Goal: Task Accomplishment & Management: Use online tool/utility

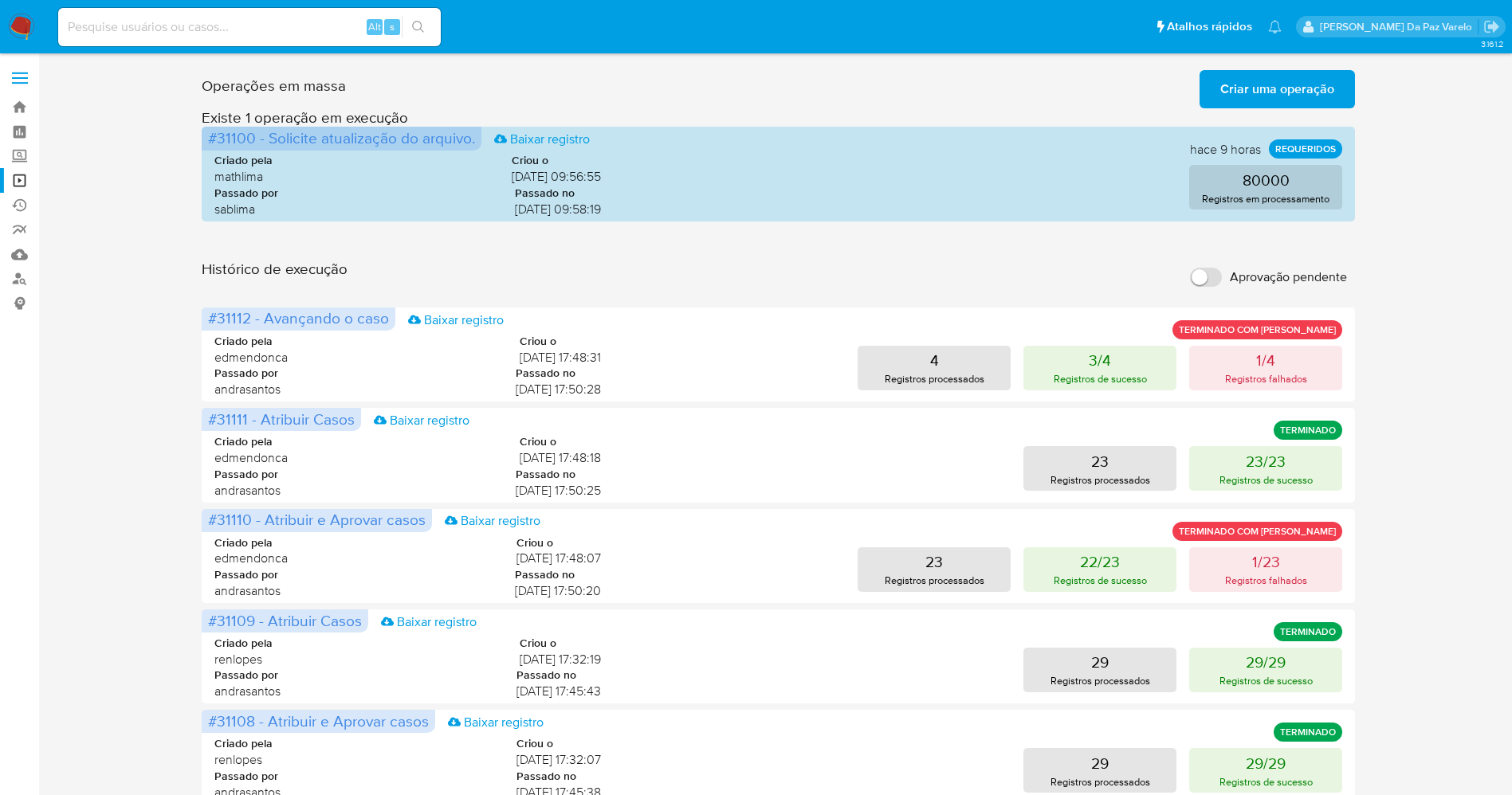
click at [1291, 92] on span "Criar uma operação" at bounding box center [1277, 89] width 114 height 35
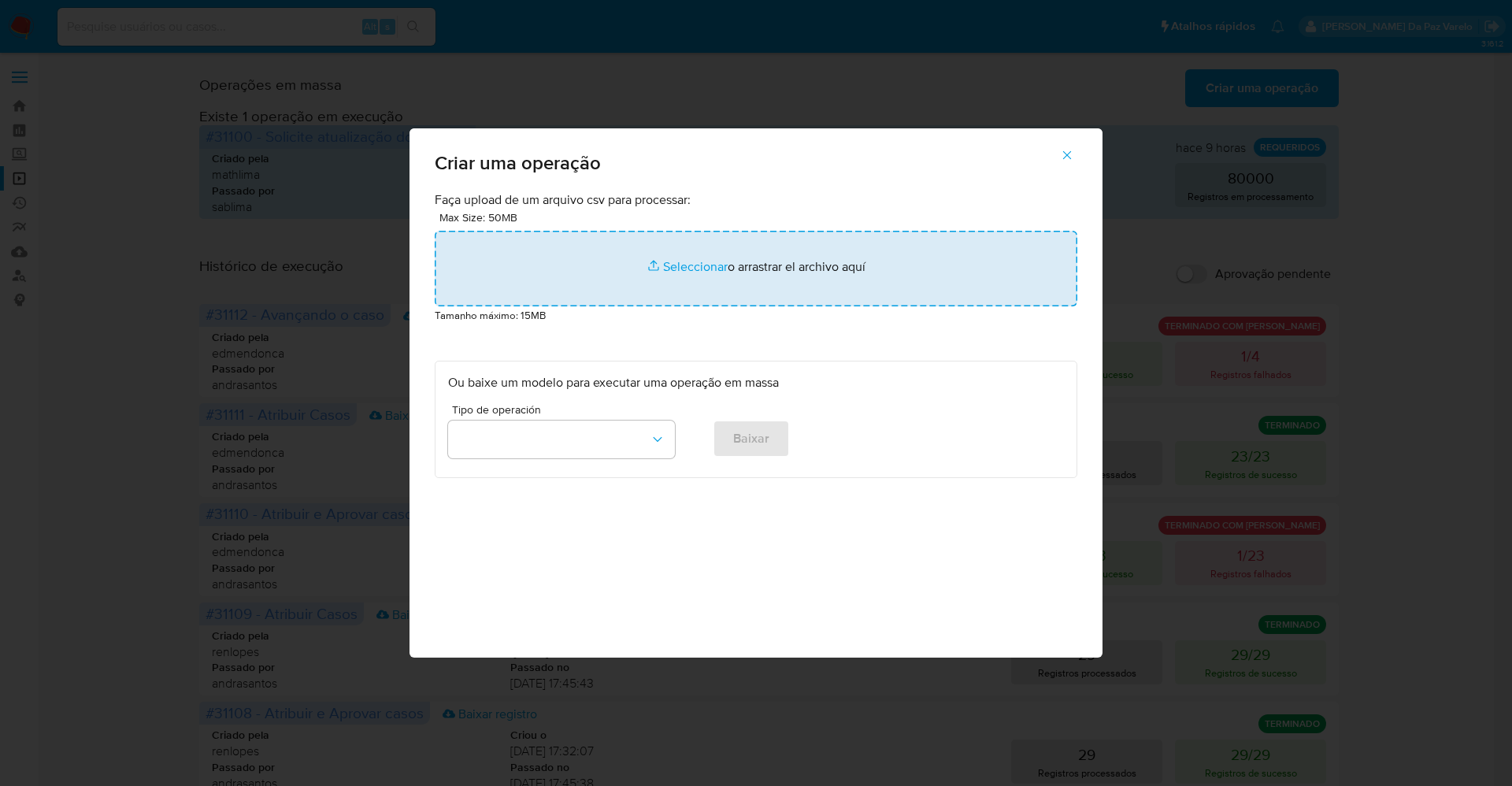
click at [696, 266] on input "file" at bounding box center [756, 269] width 643 height 76
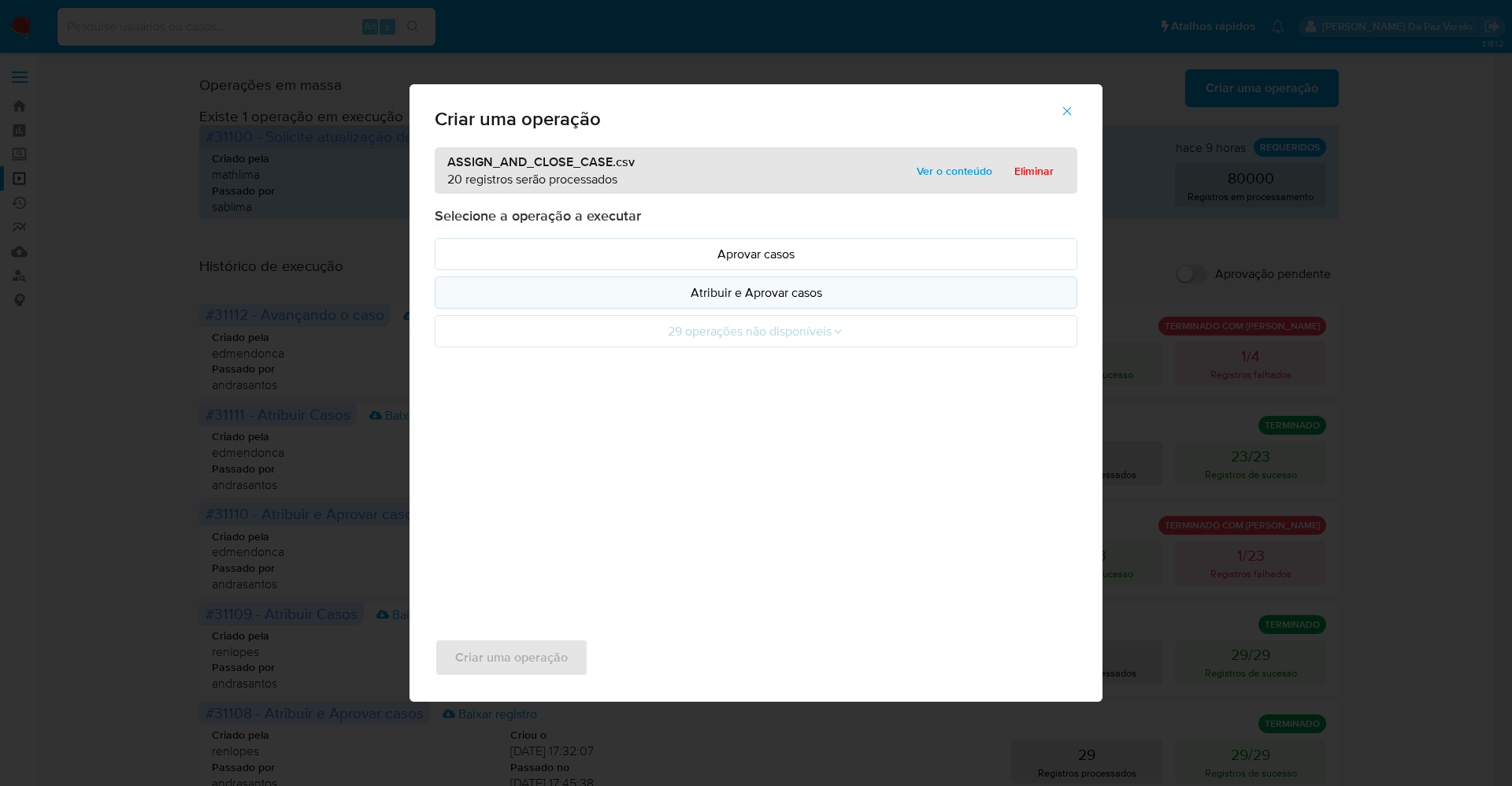
click at [745, 292] on p "Atribuir e Aprovar casos" at bounding box center [756, 292] width 616 height 18
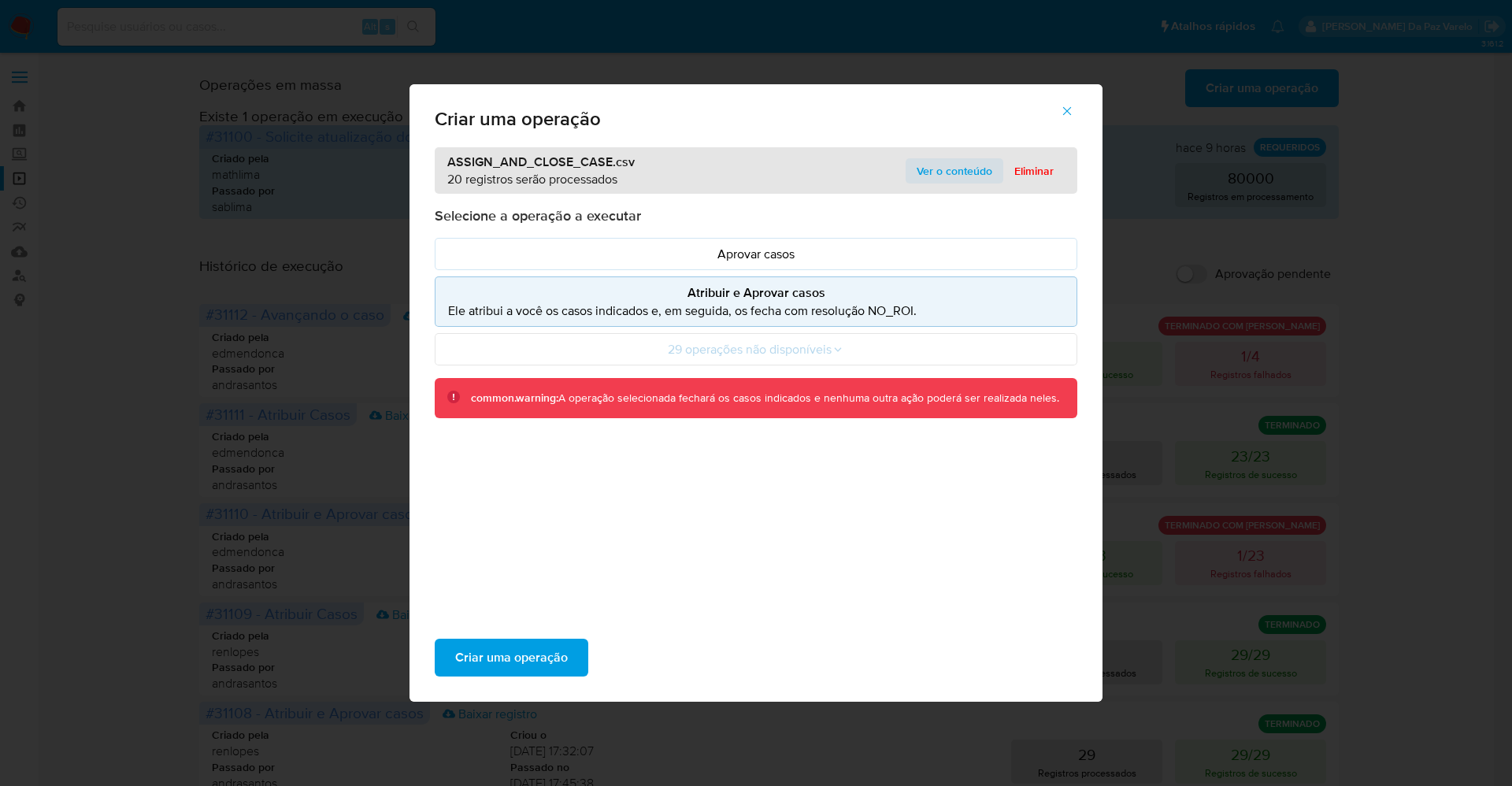
click at [963, 171] on span "Ver o conteúdo" at bounding box center [954, 170] width 76 height 22
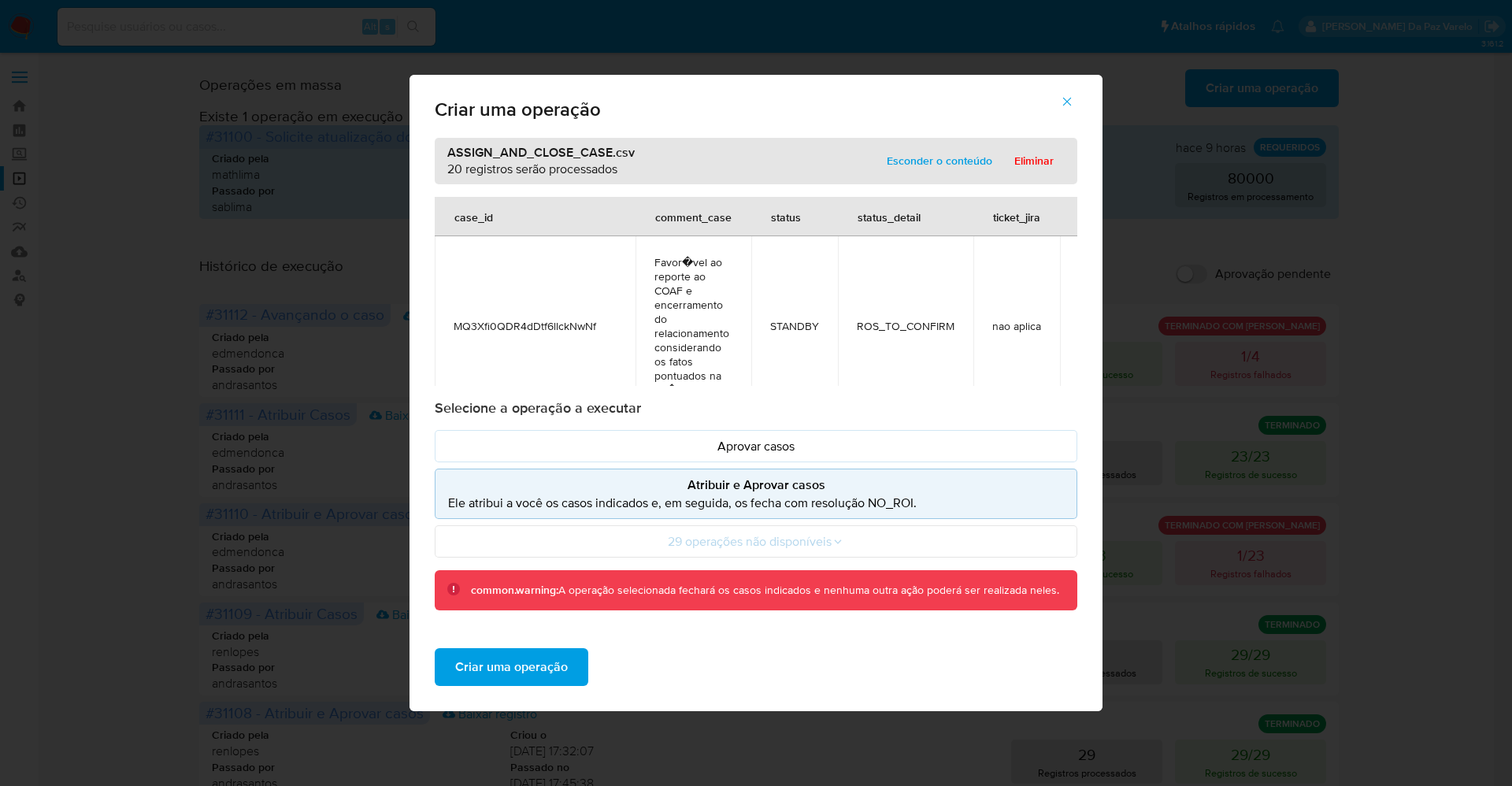
click at [692, 306] on span "Favor�vel ao reporte ao COAF e encerramento do relacionamento considerando os f…" at bounding box center [693, 327] width 78 height 142
click at [545, 665] on span "Criar uma operação" at bounding box center [511, 667] width 113 height 35
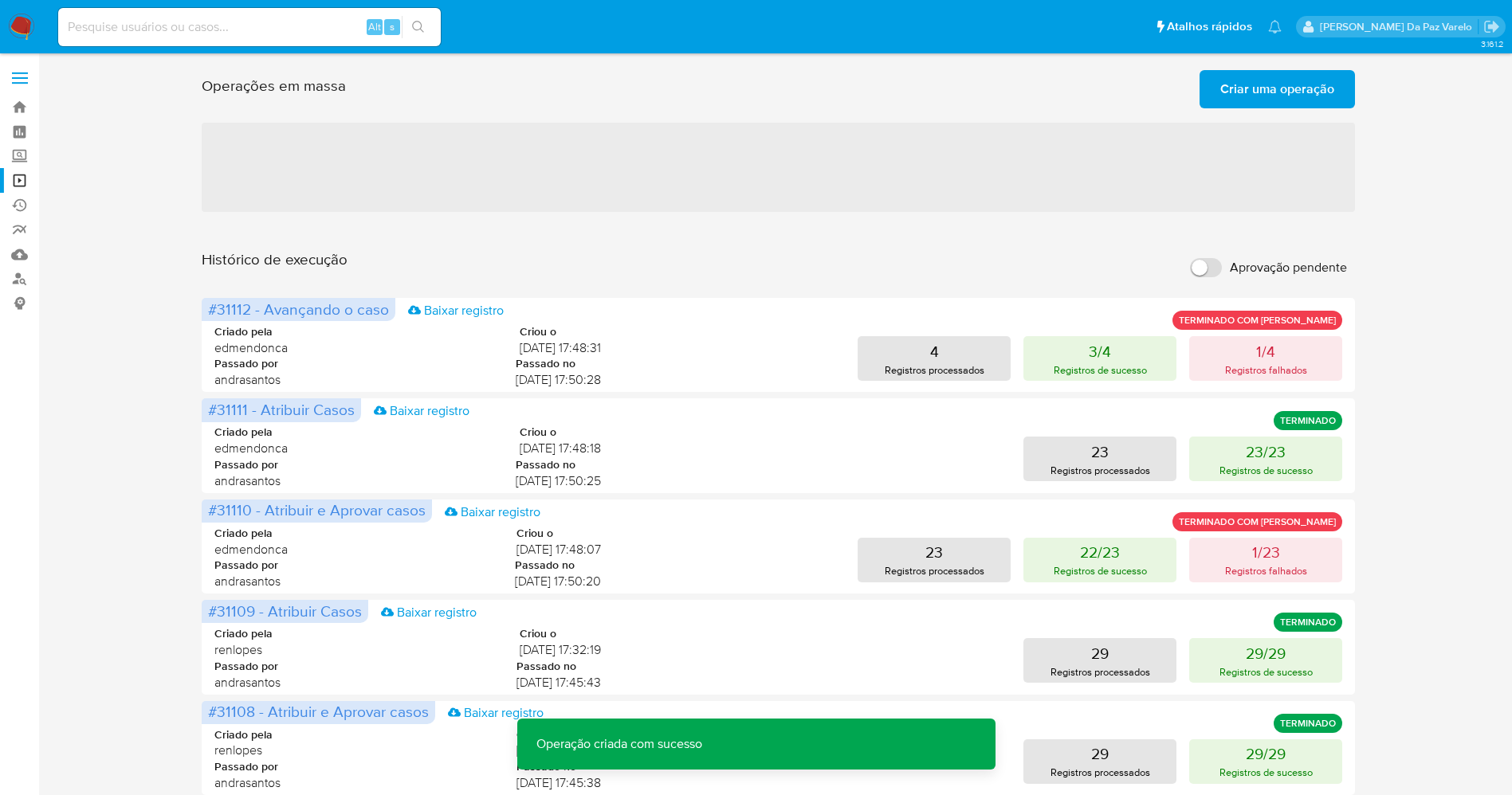
click at [1271, 79] on span "Criar uma operação" at bounding box center [1277, 89] width 114 height 35
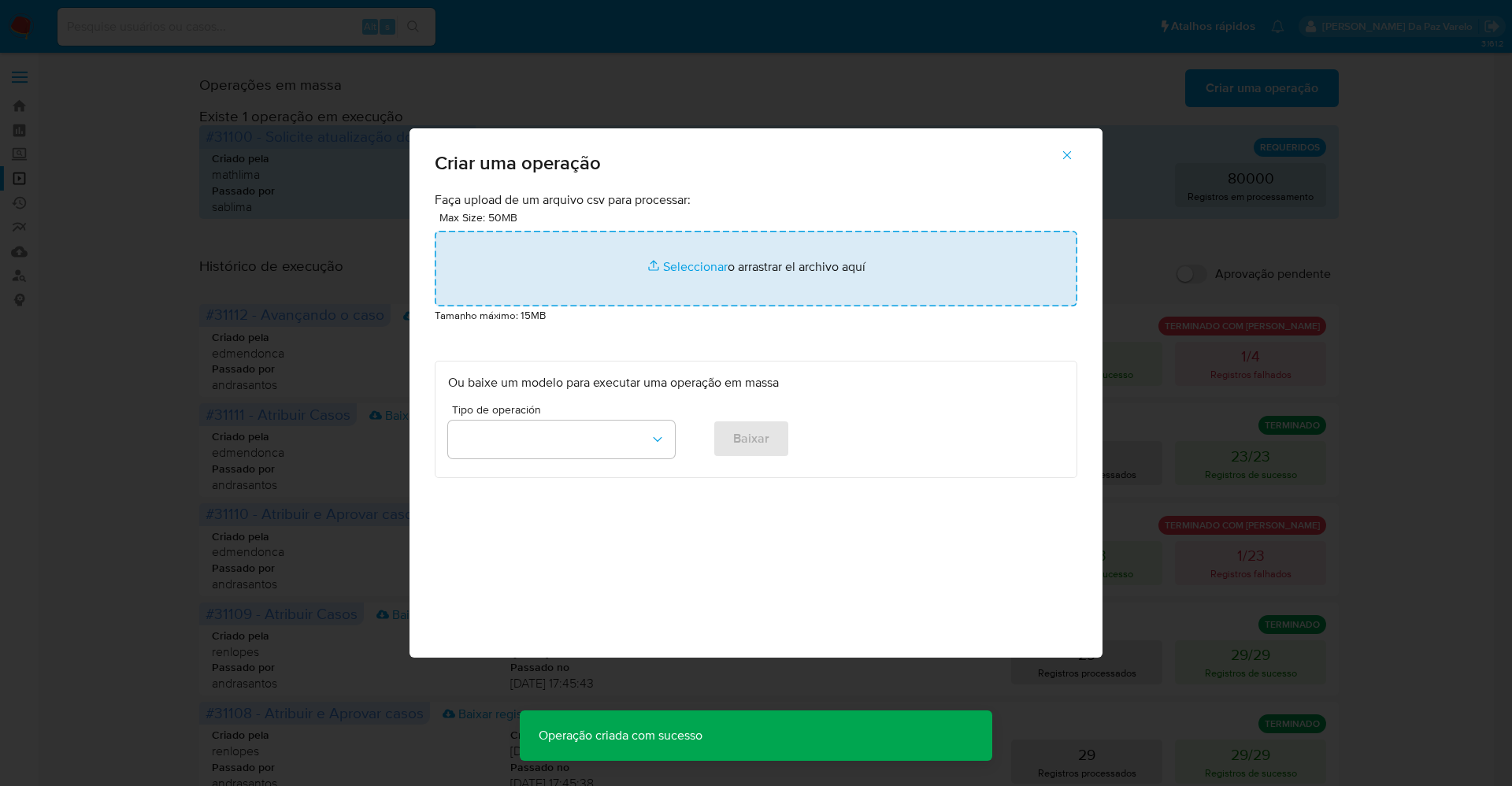
click at [687, 259] on input "file" at bounding box center [756, 269] width 643 height 76
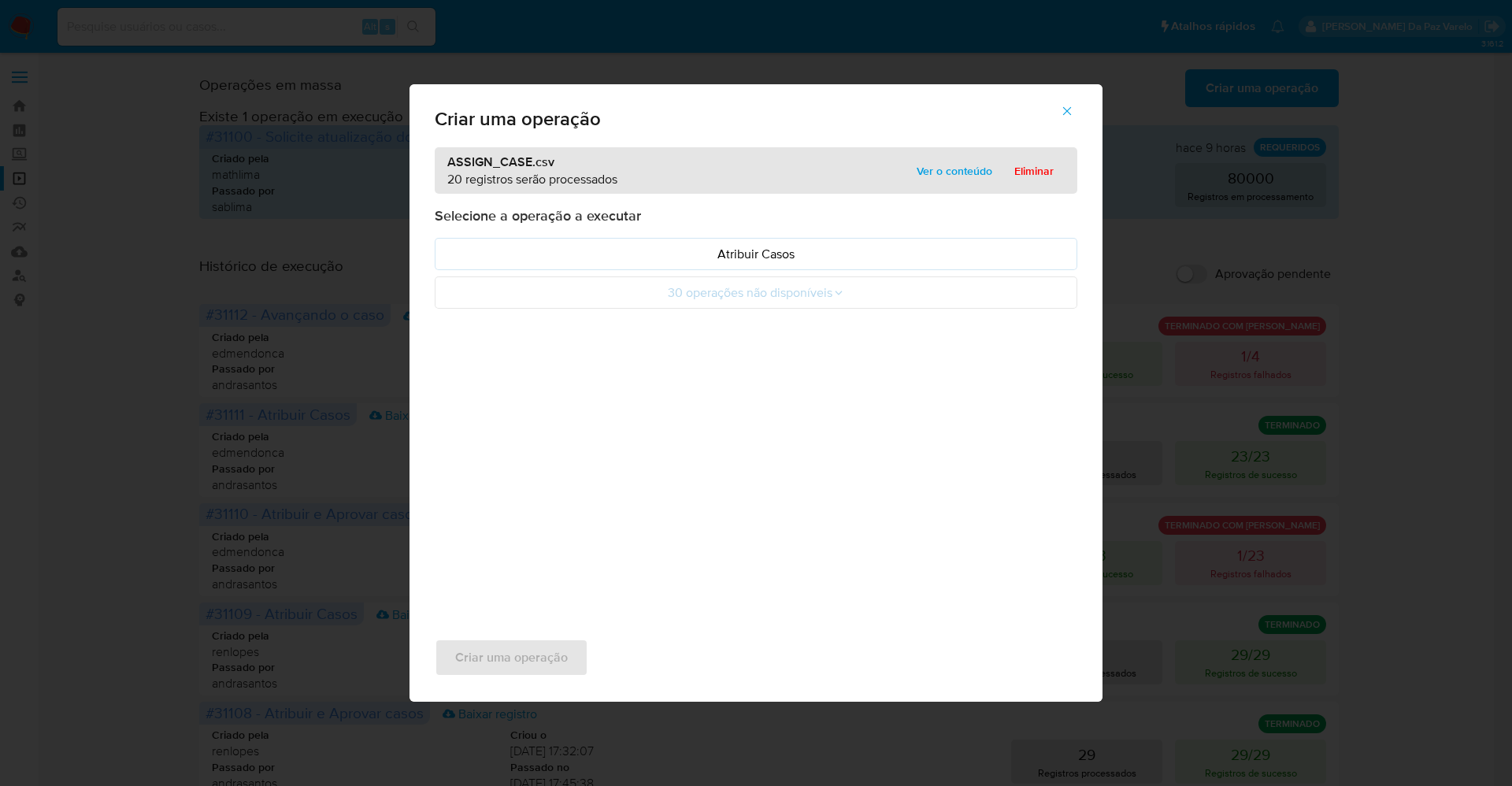
click at [906, 440] on div "ASSIGN_CASE.csv 20 registros serão processados Ver o conteúdo Eliminar Selecion…" at bounding box center [756, 381] width 693 height 467
click at [921, 170] on span "Ver o conteúdo" at bounding box center [954, 170] width 76 height 22
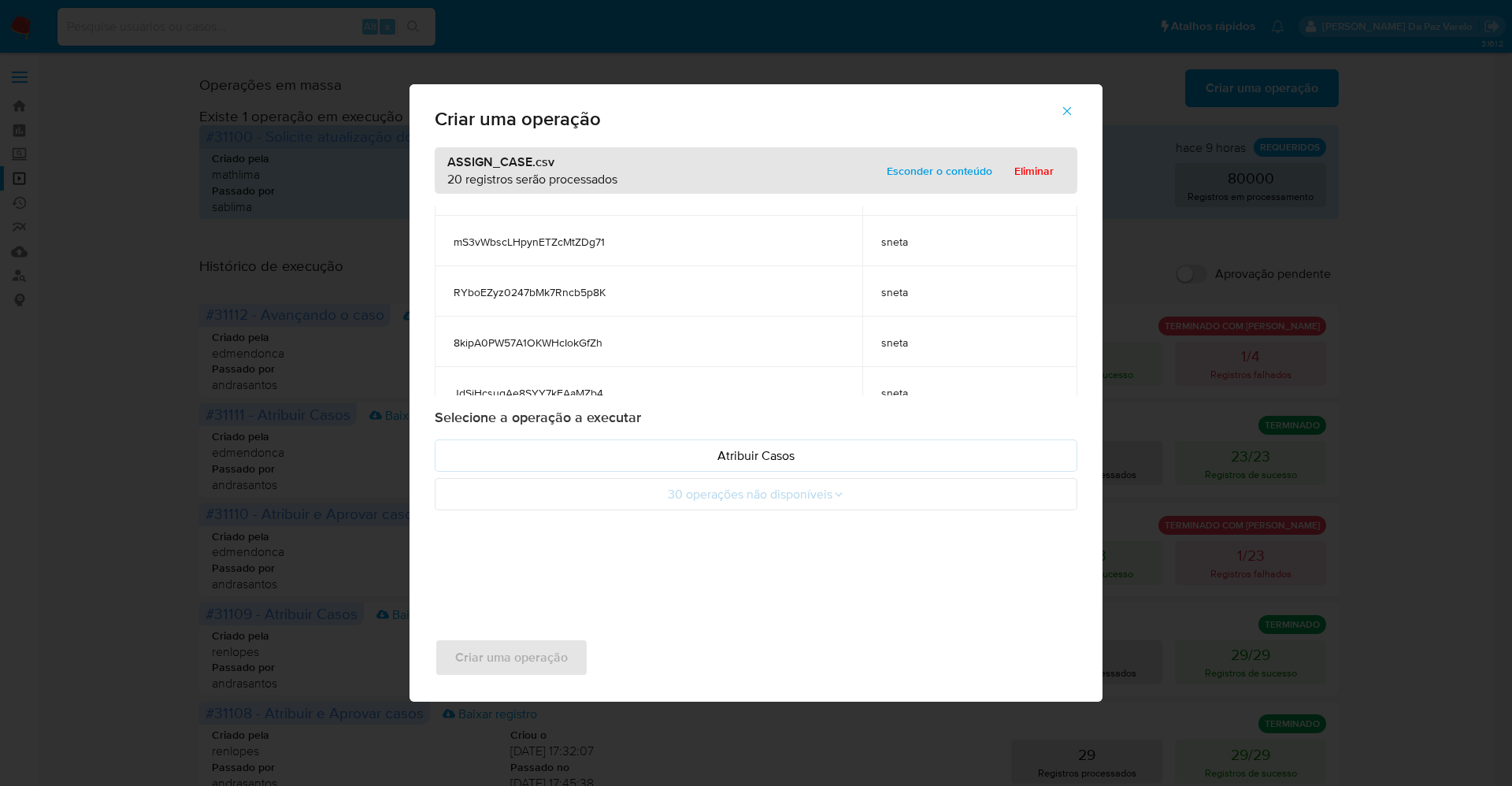
scroll to position [268, 0]
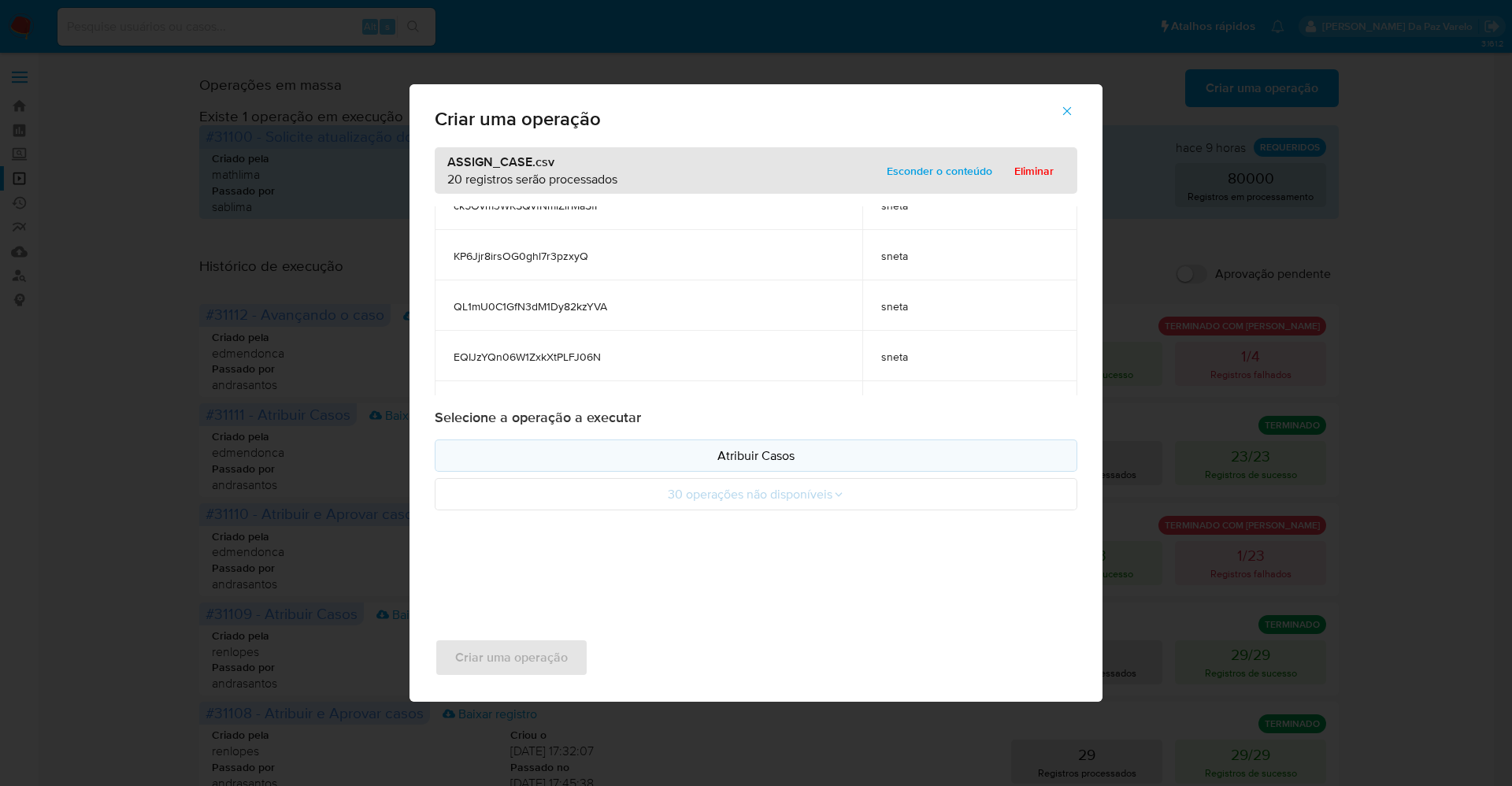
click at [769, 456] on p "Atribuir Casos" at bounding box center [756, 456] width 616 height 18
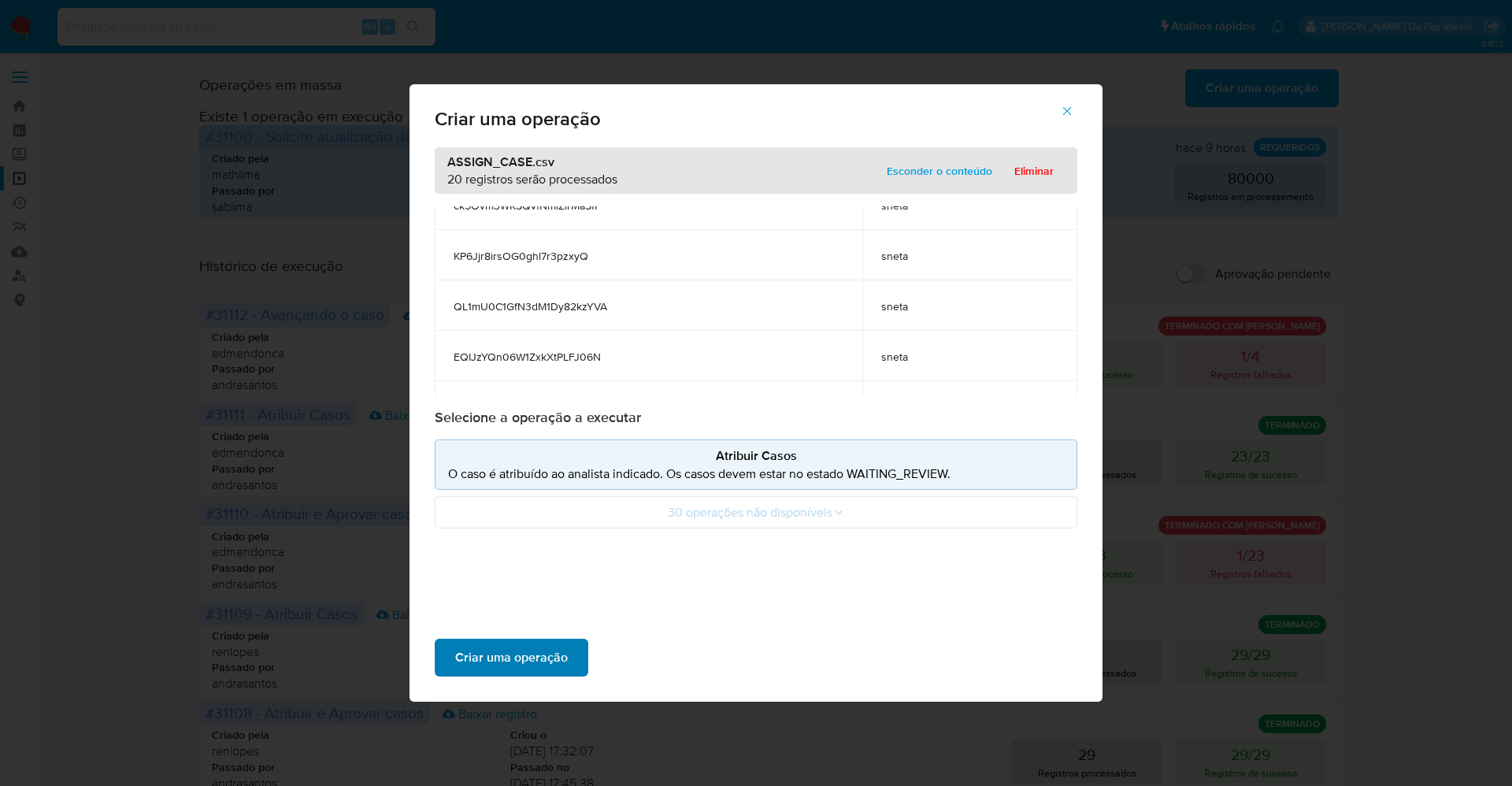
click at [532, 648] on span "Criar uma operação" at bounding box center [511, 657] width 113 height 35
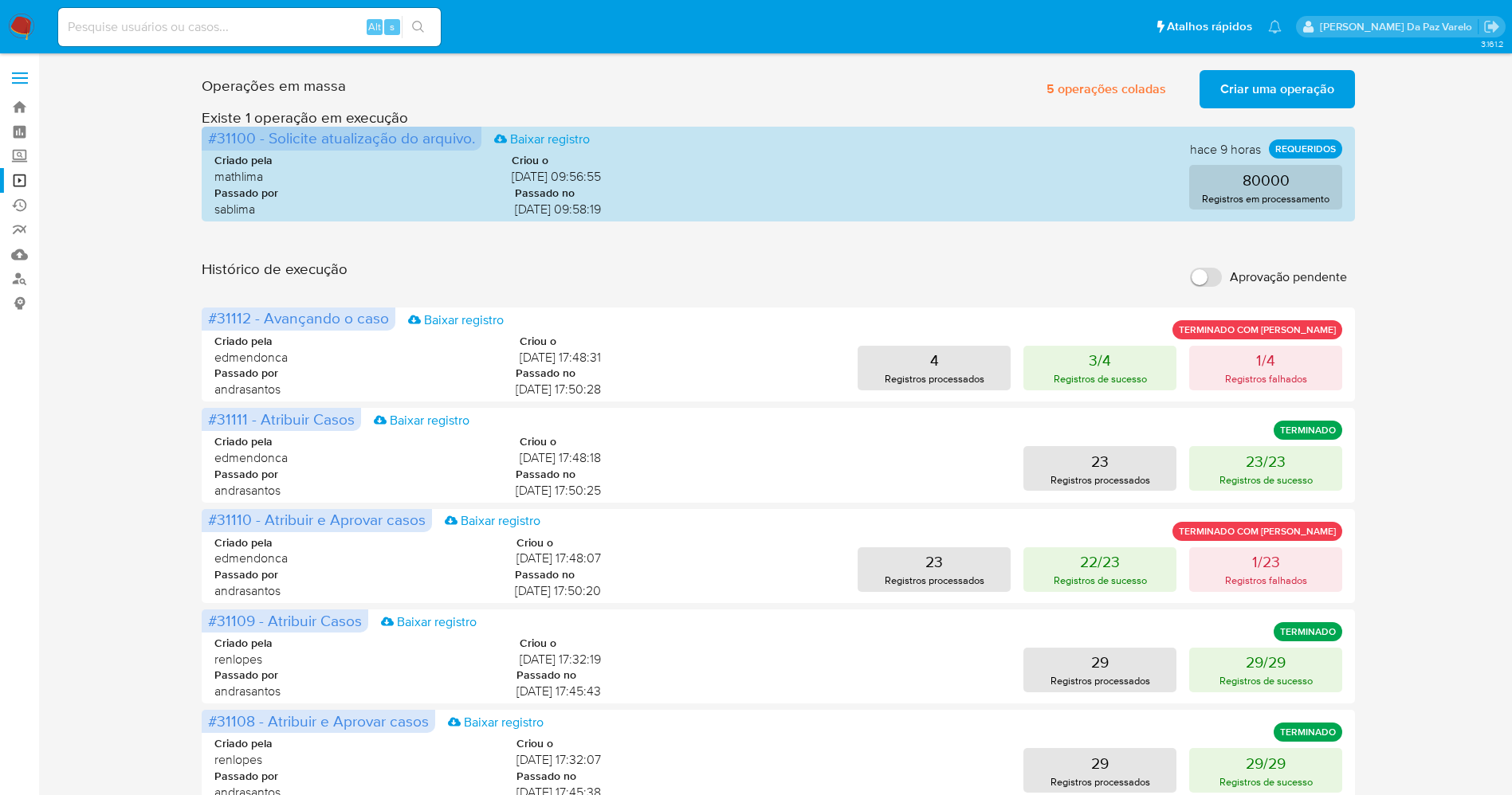
click at [1213, 278] on input "Aprovação pendente" at bounding box center [1205, 278] width 32 height 19
checkbox input "true"
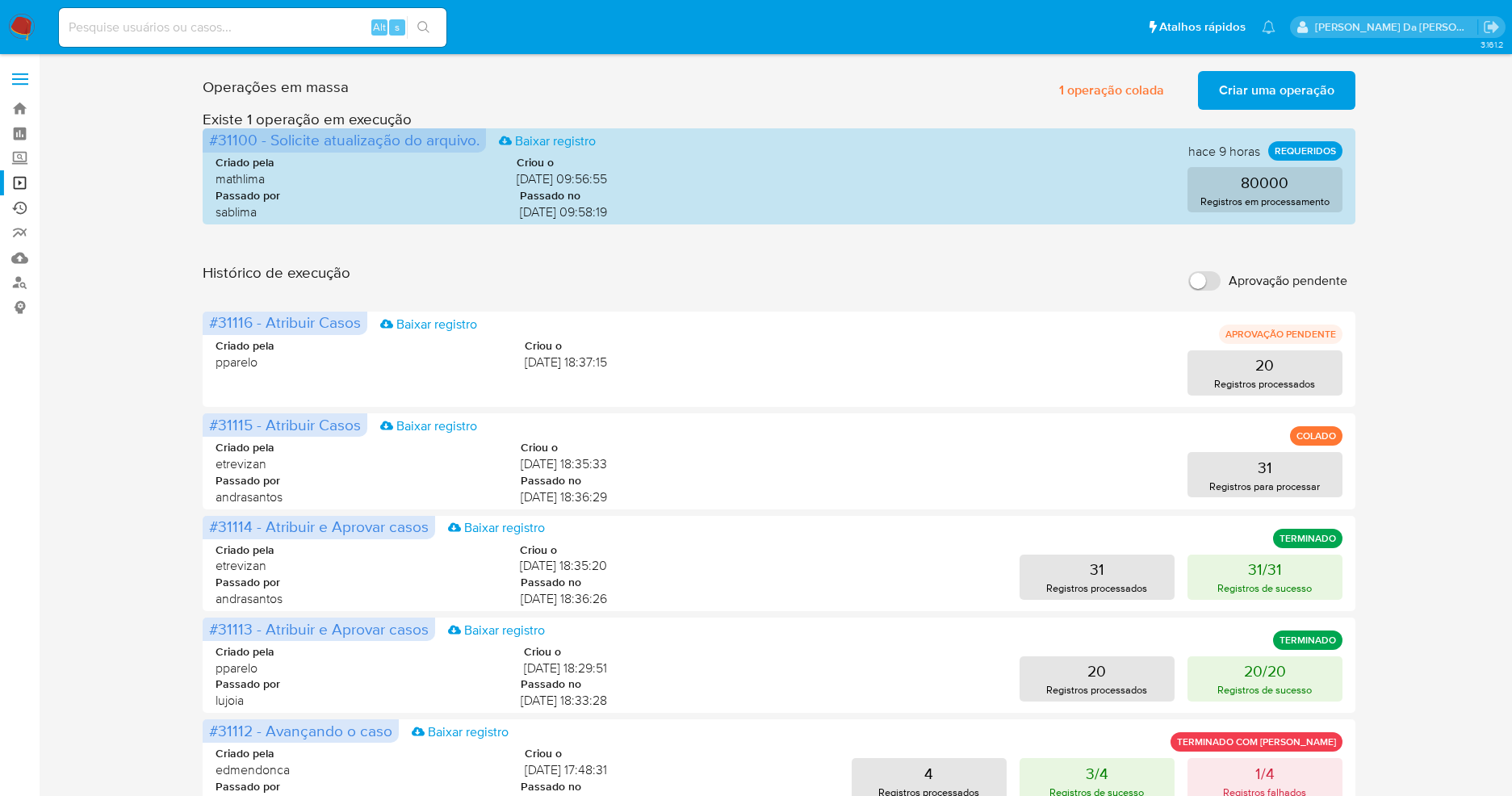
click at [19, 203] on link "Ejecuções automáticas" at bounding box center [96, 208] width 192 height 25
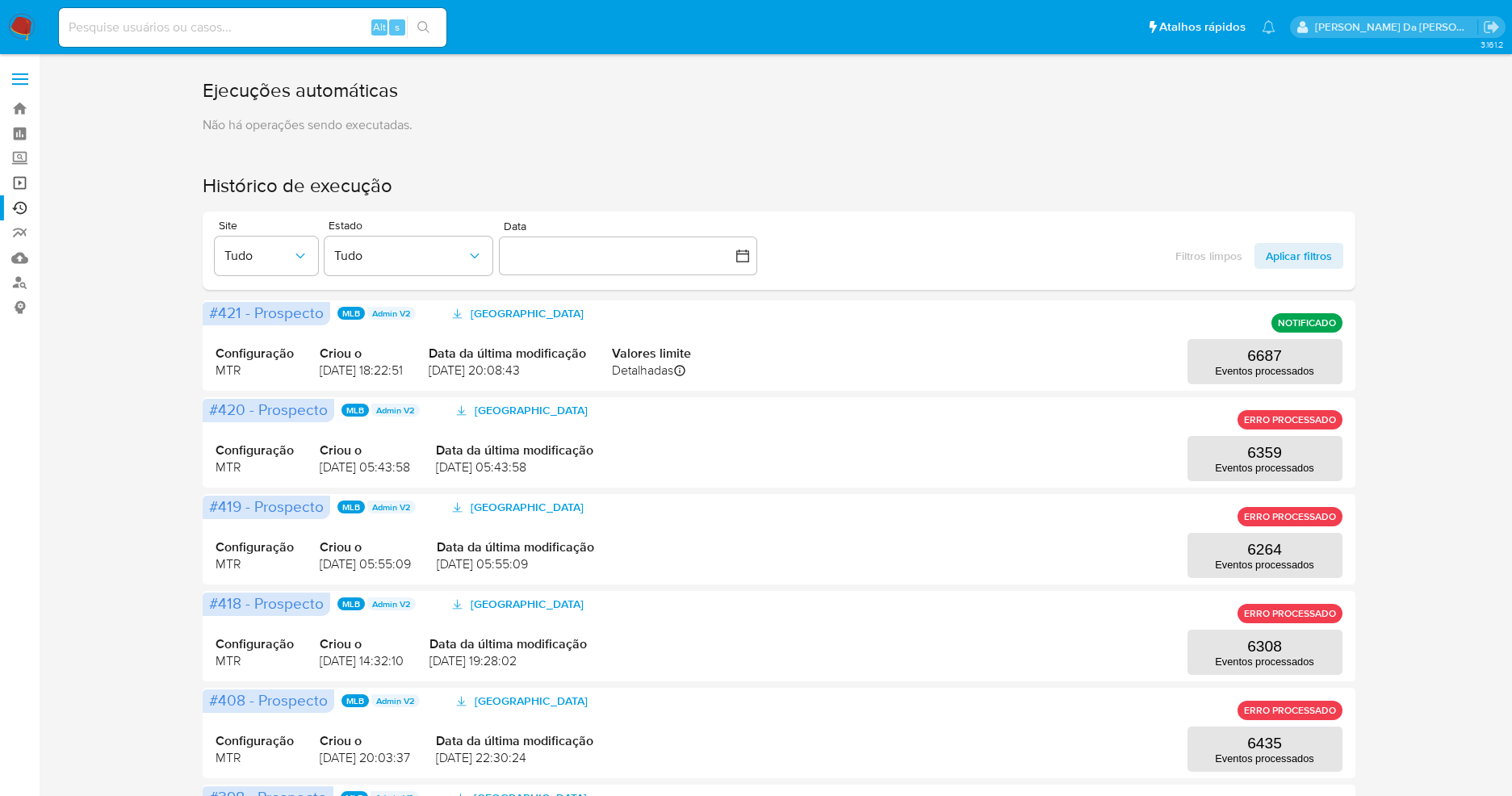
click at [16, 183] on link "Operações em massa" at bounding box center [96, 183] width 192 height 25
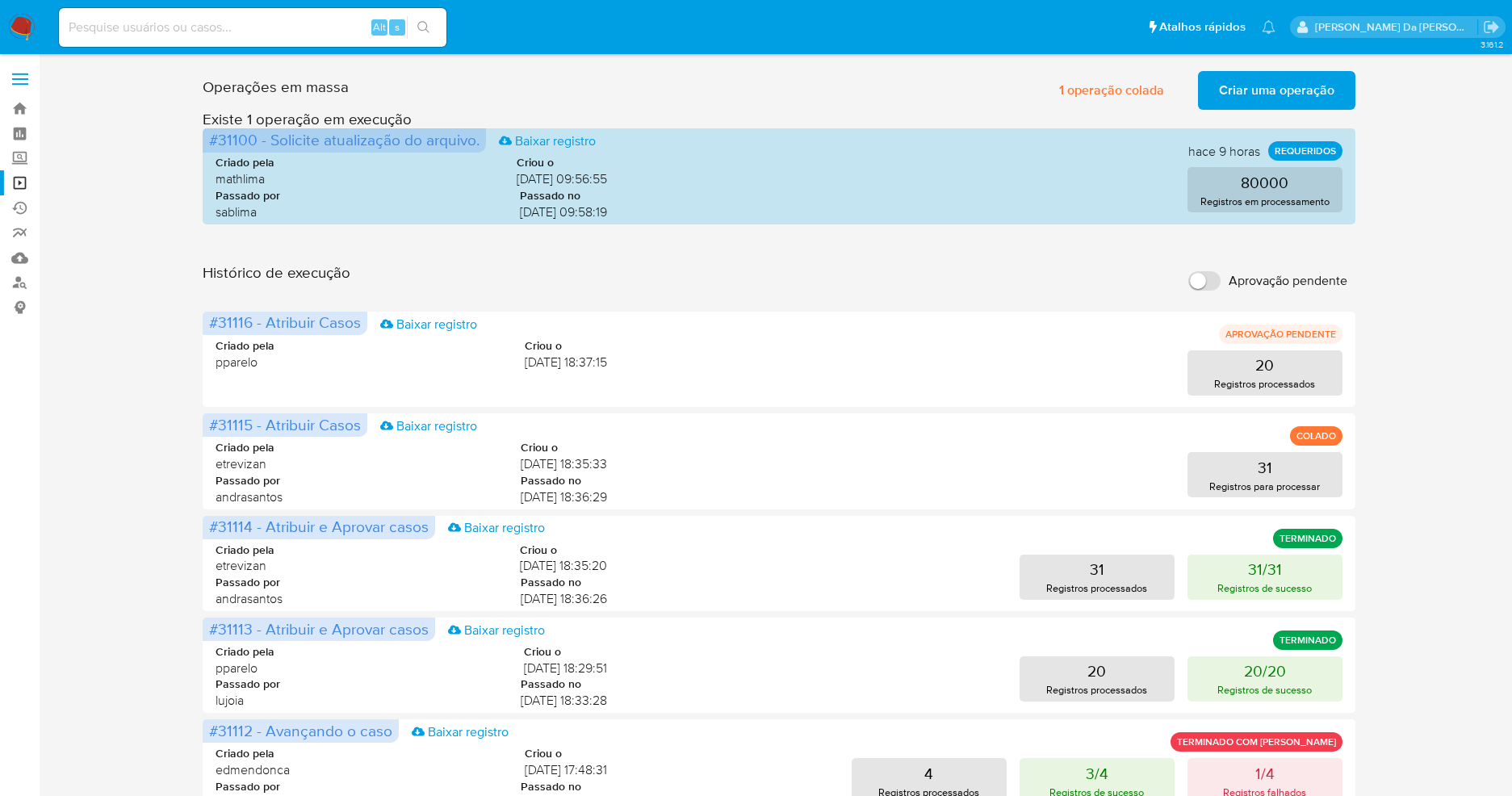
click at [1233, 99] on span "Criar uma operação" at bounding box center [1276, 90] width 115 height 36
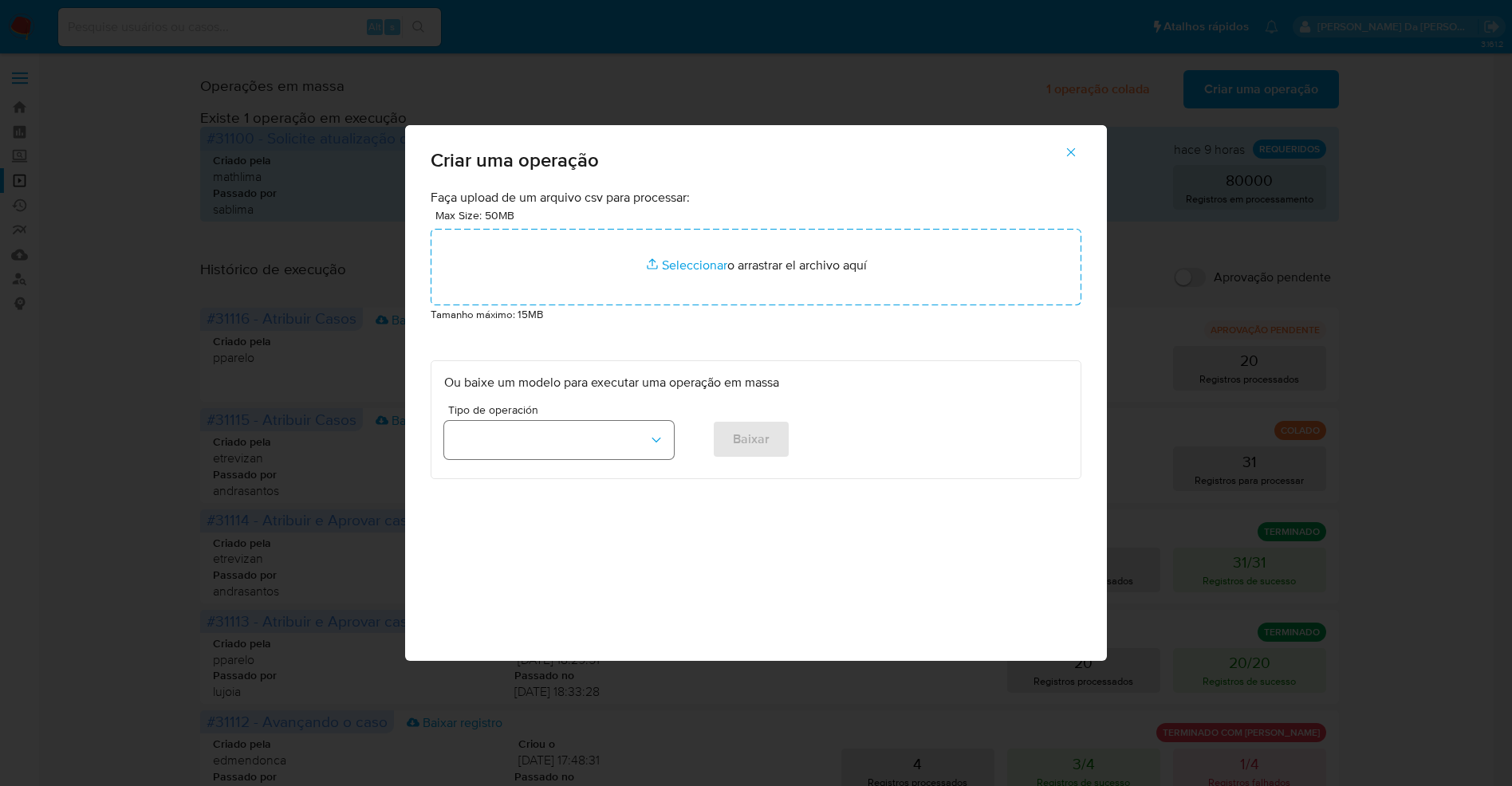
click at [624, 430] on button "button" at bounding box center [559, 440] width 230 height 38
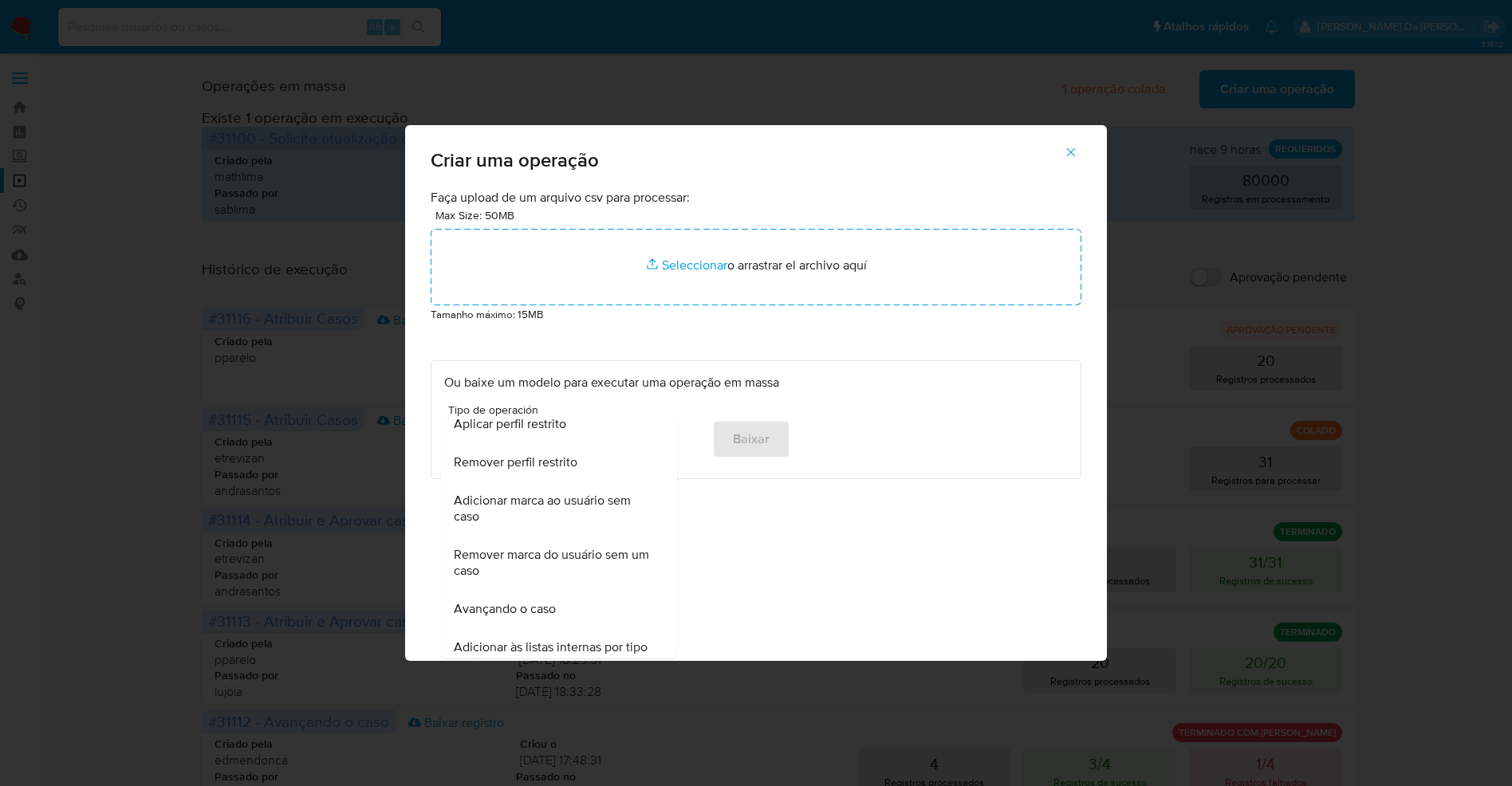
scroll to position [1107, 0]
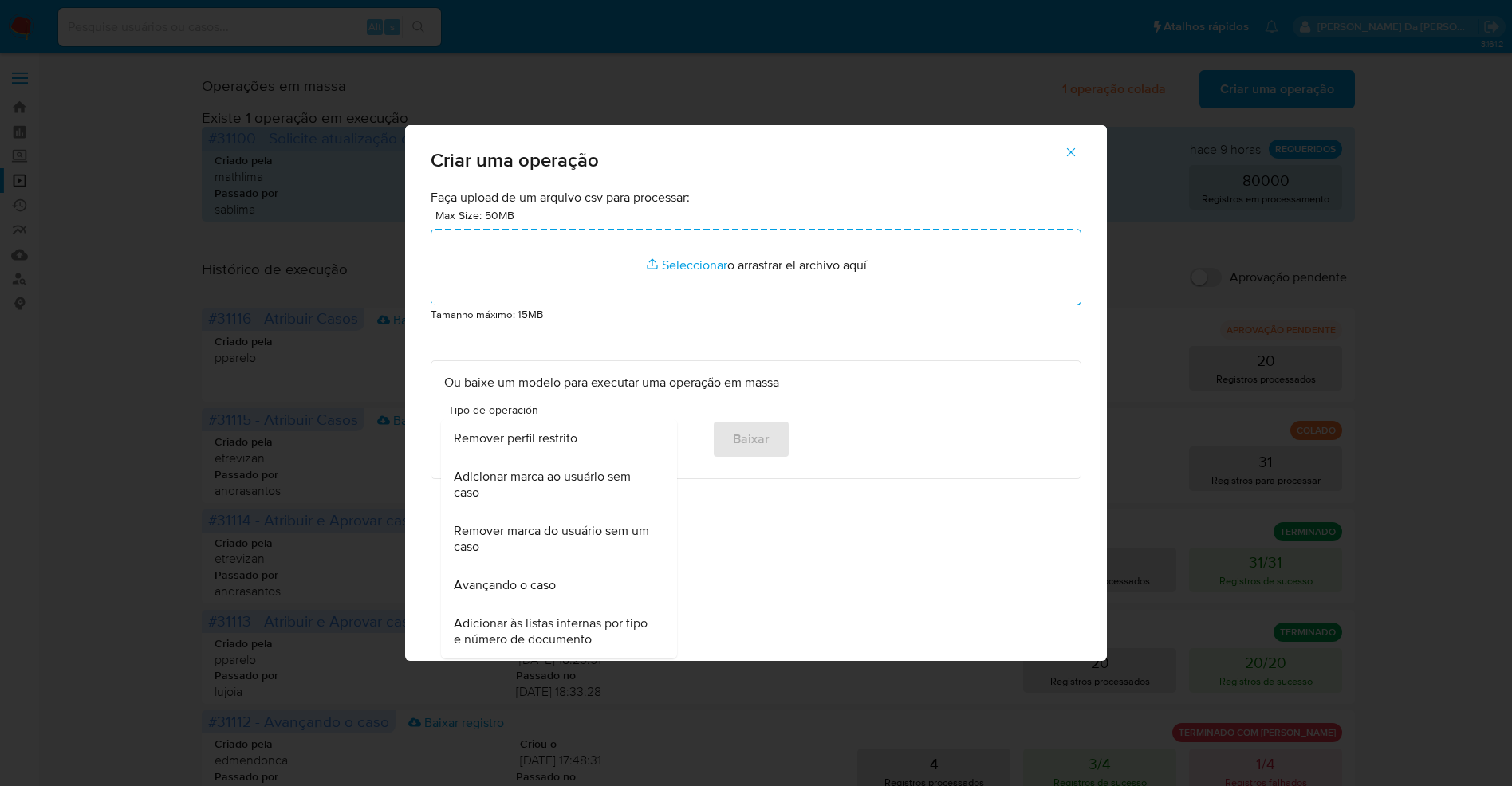
click at [532, 579] on span "Avançando o caso" at bounding box center [504, 585] width 102 height 16
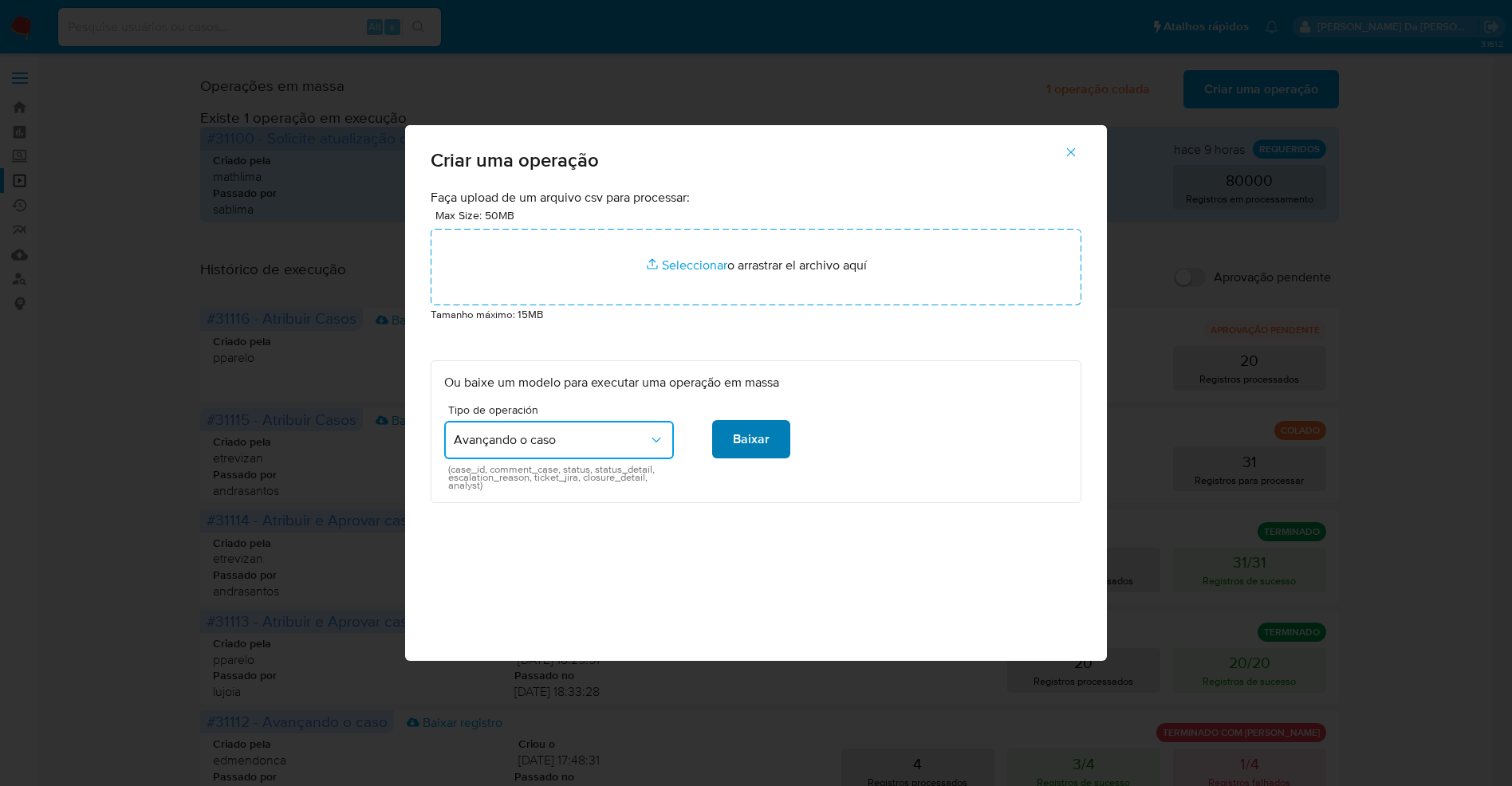
click at [757, 435] on span "Baixar" at bounding box center [752, 439] width 36 height 35
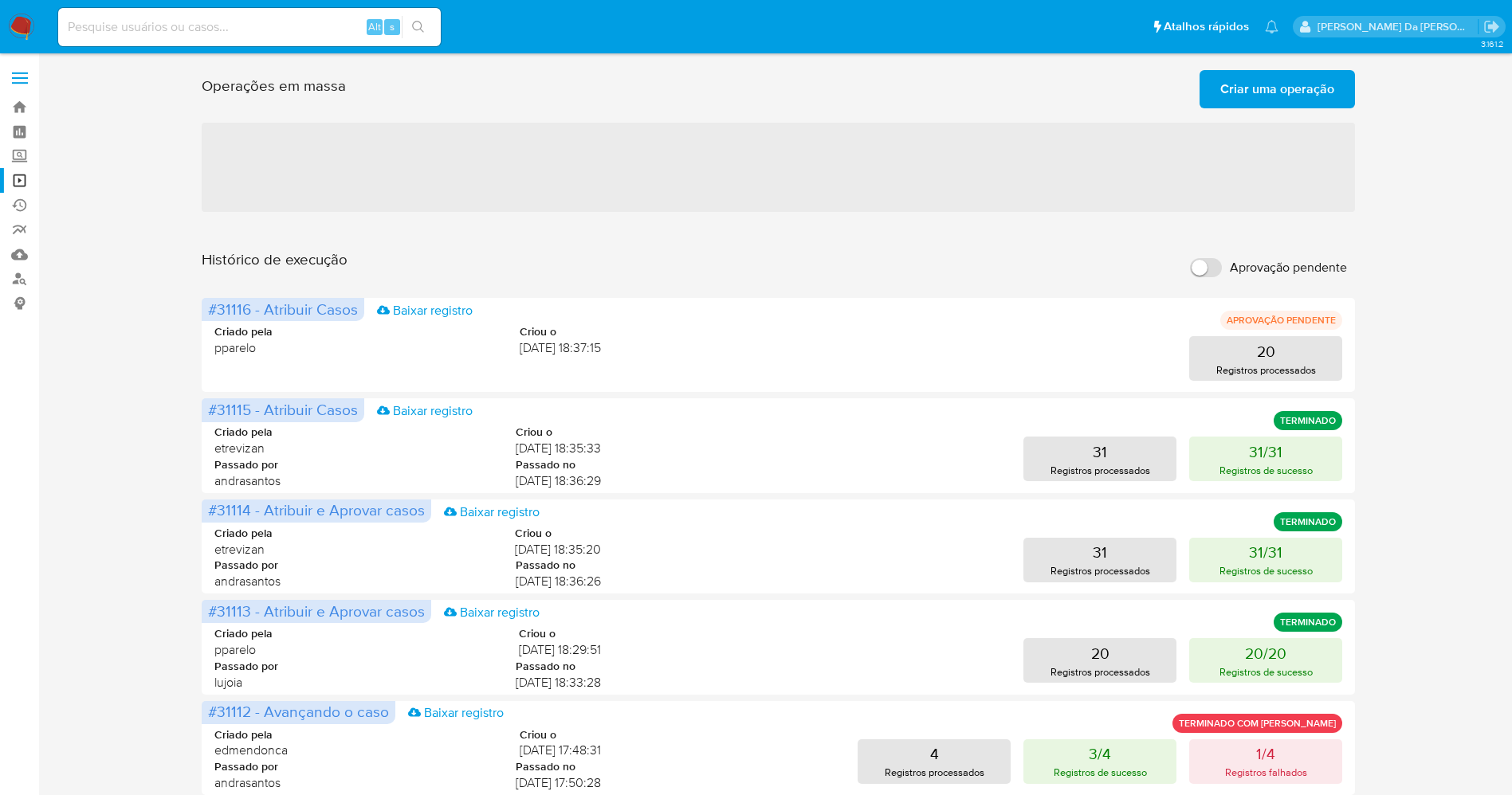
click at [1266, 97] on span "Criar uma operação" at bounding box center [1277, 89] width 114 height 35
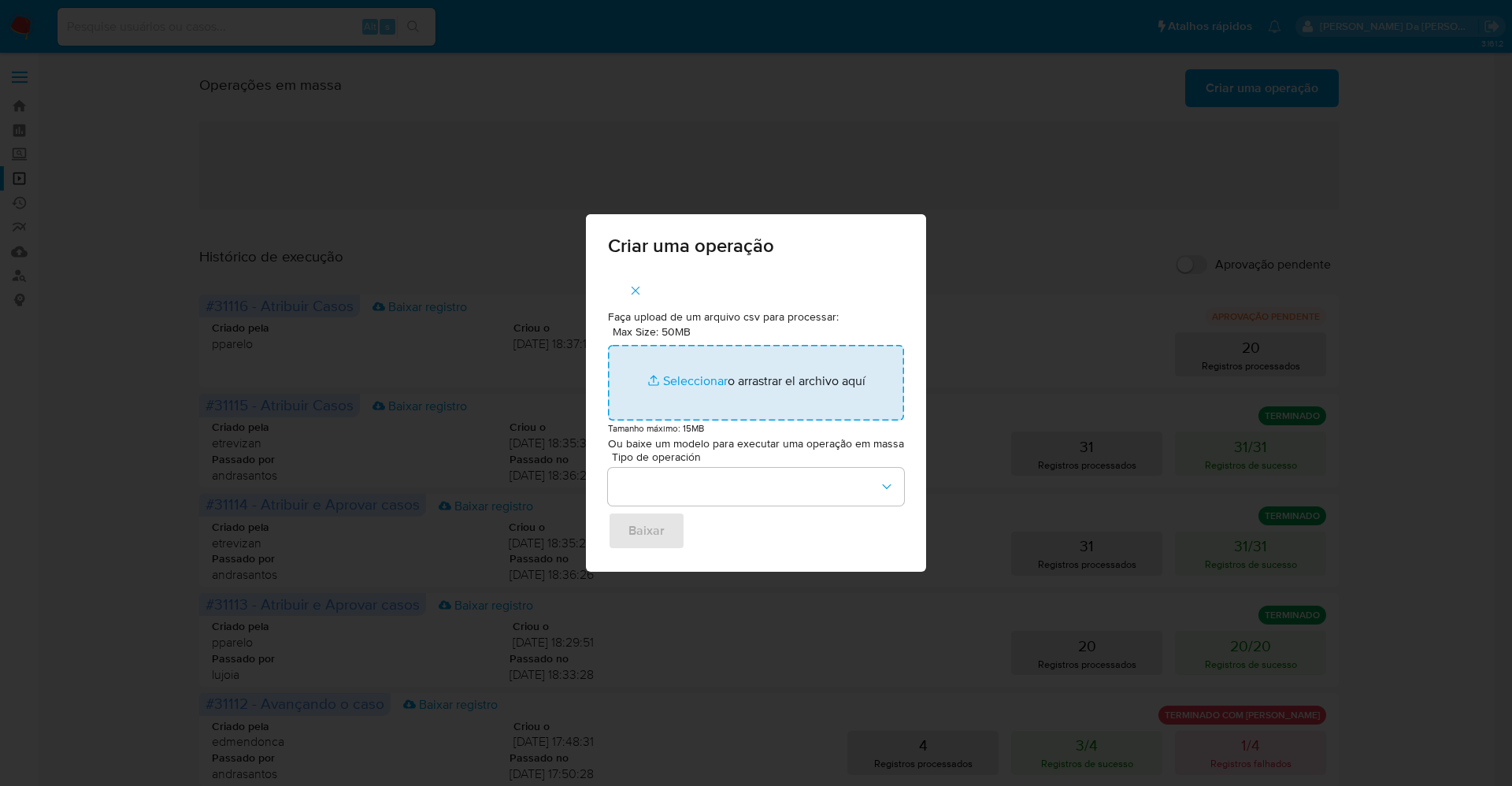
click at [690, 383] on input "Max Size: 50MB Seleccionar archivos" at bounding box center [756, 383] width 296 height 76
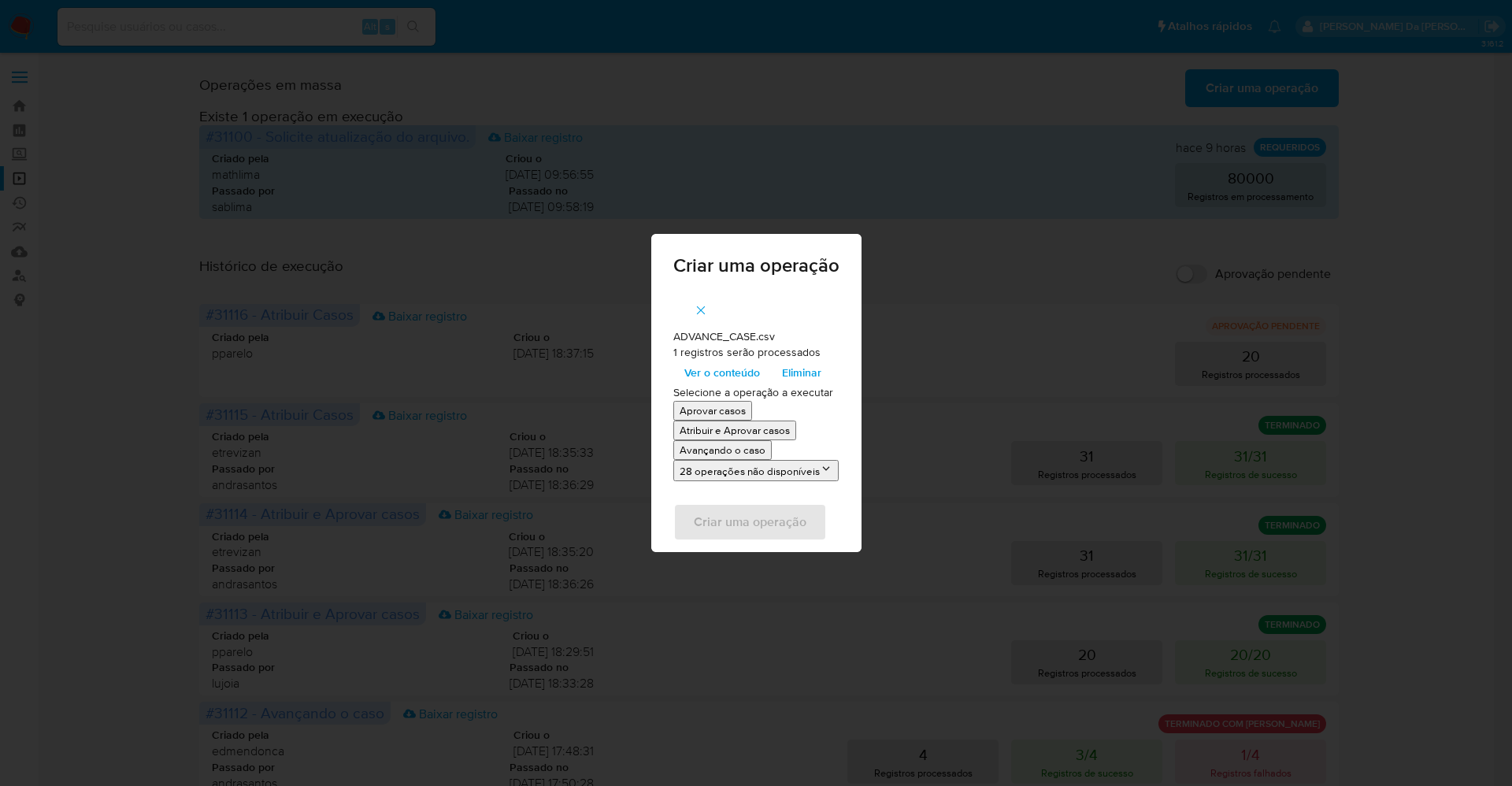
click at [741, 453] on p "Avançando o caso" at bounding box center [722, 451] width 86 height 15
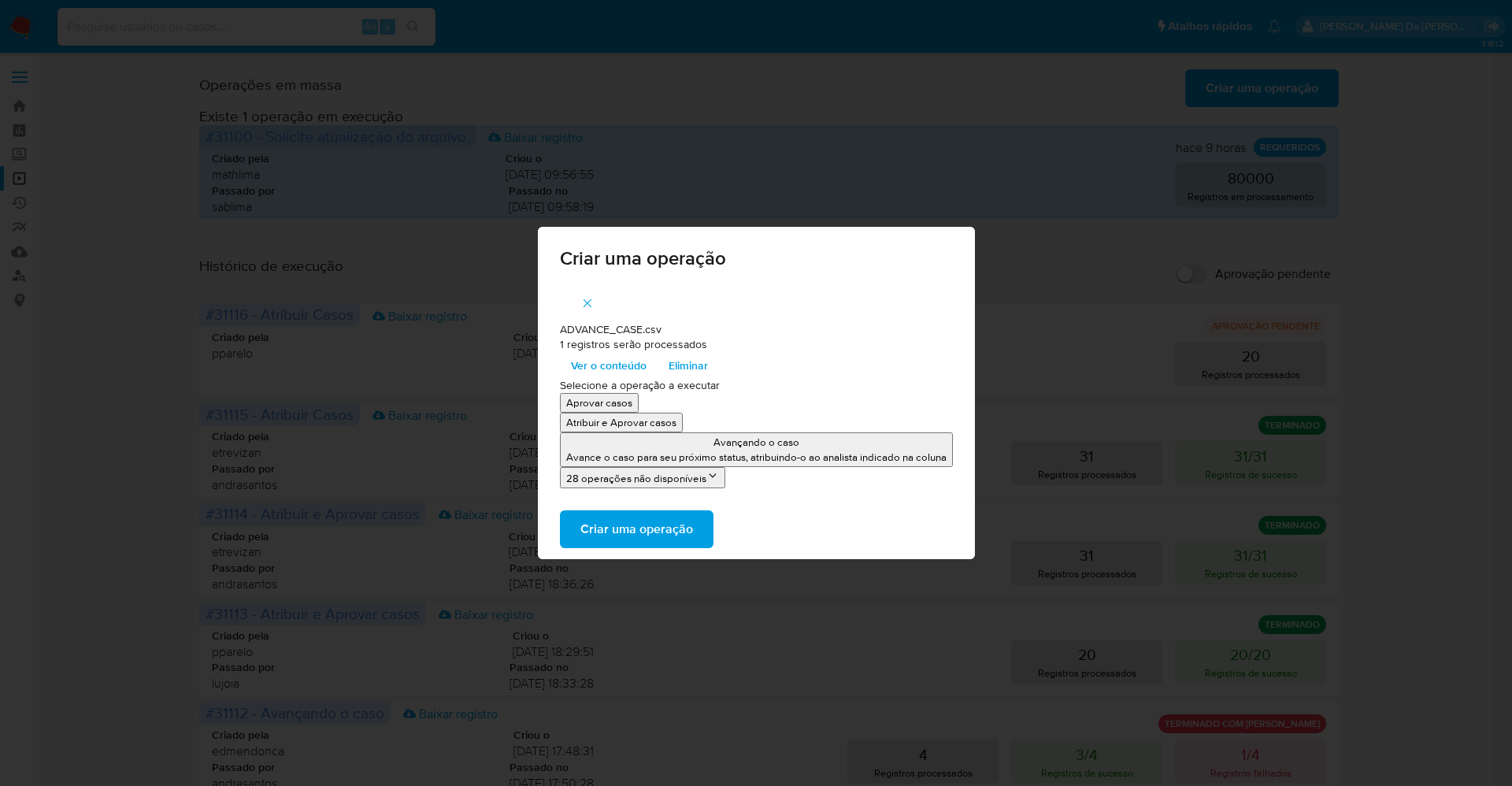
click at [652, 523] on span "Criar uma operação" at bounding box center [636, 529] width 113 height 35
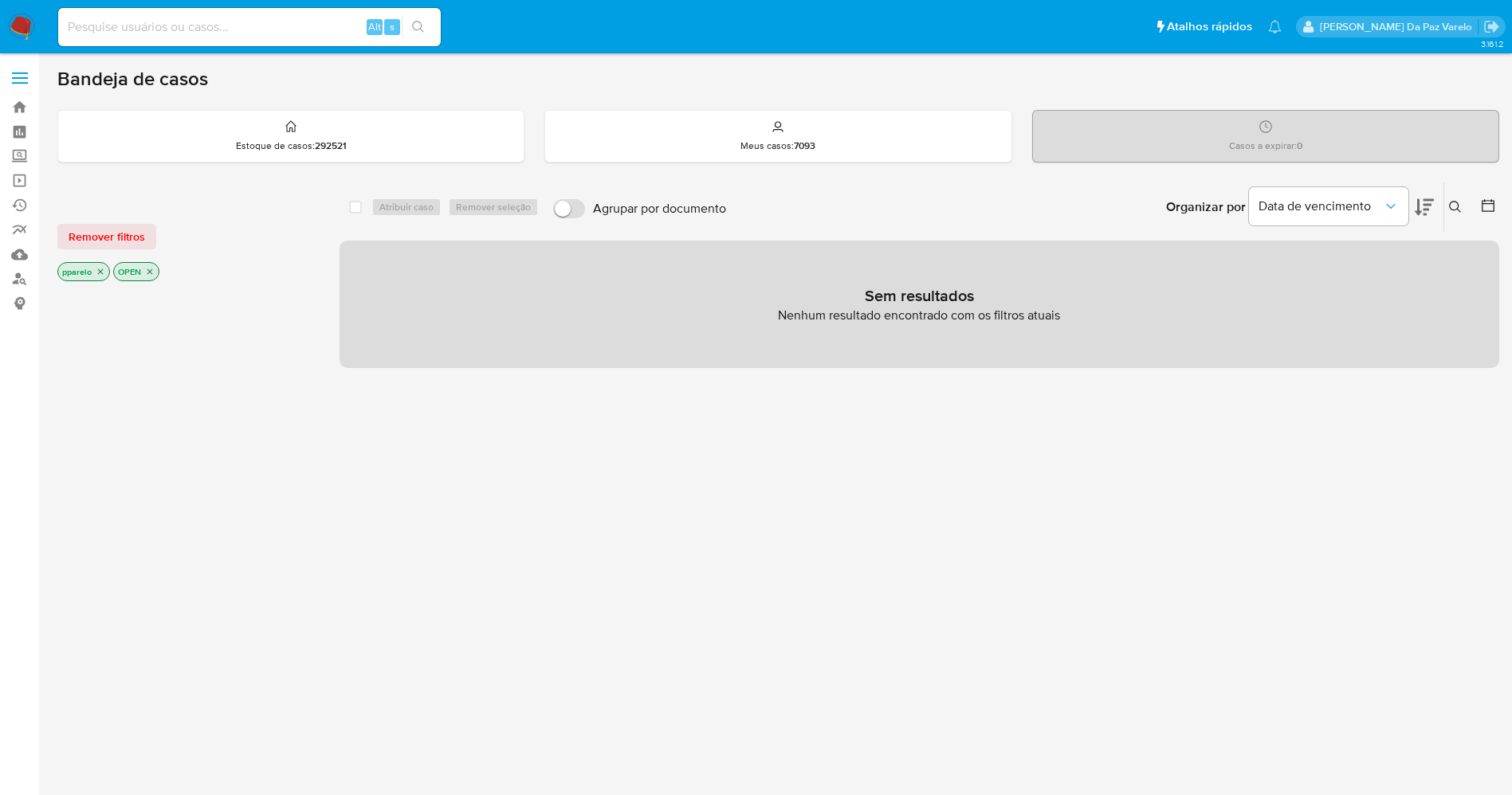
click at [284, 14] on div "Alt s" at bounding box center [249, 27] width 382 height 38
click at [275, 34] on input at bounding box center [249, 27] width 382 height 21
click at [286, 18] on input at bounding box center [249, 27] width 382 height 21
paste input "YaGTRvbPYWkBcAGuMFtwJ53g"
type input "YaGTRvbPYWkBcAGuMFtwJ53g"
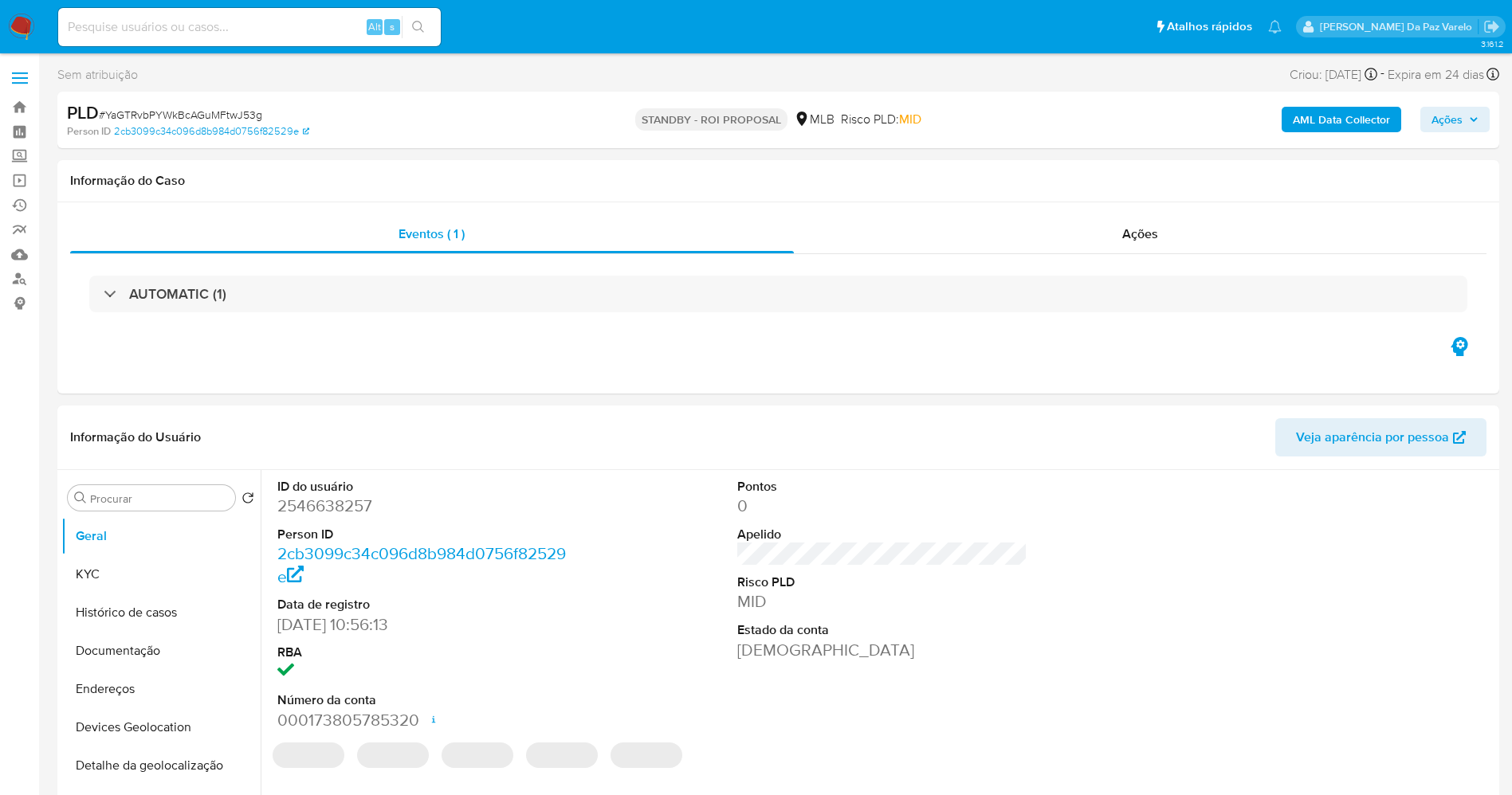
select select "10"
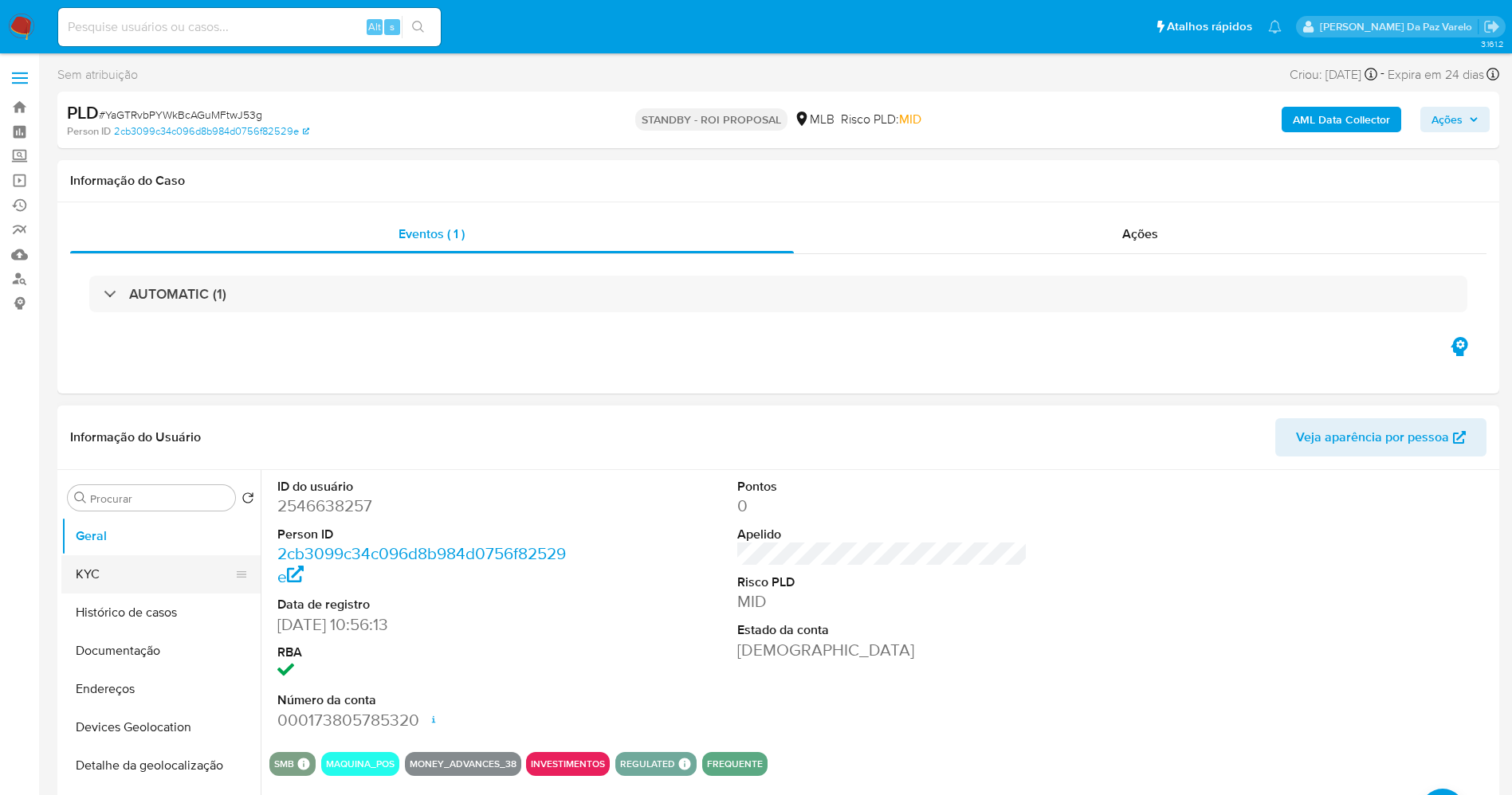
drag, startPoint x: 139, startPoint y: 575, endPoint x: 184, endPoint y: 574, distance: 45.0
click at [139, 575] on button "KYC" at bounding box center [154, 575] width 187 height 38
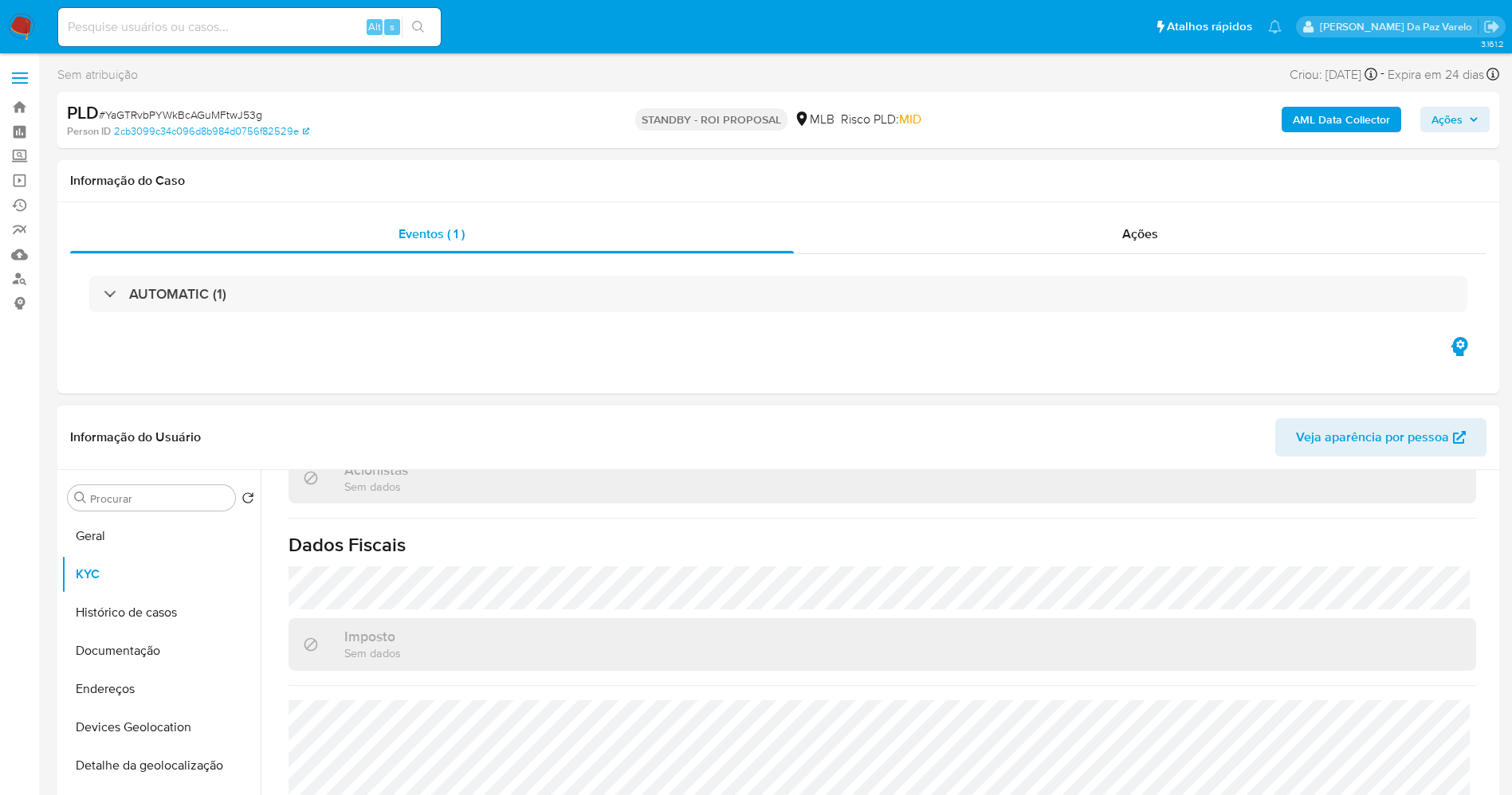
scroll to position [956, 0]
